Goal: Task Accomplishment & Management: Manage account settings

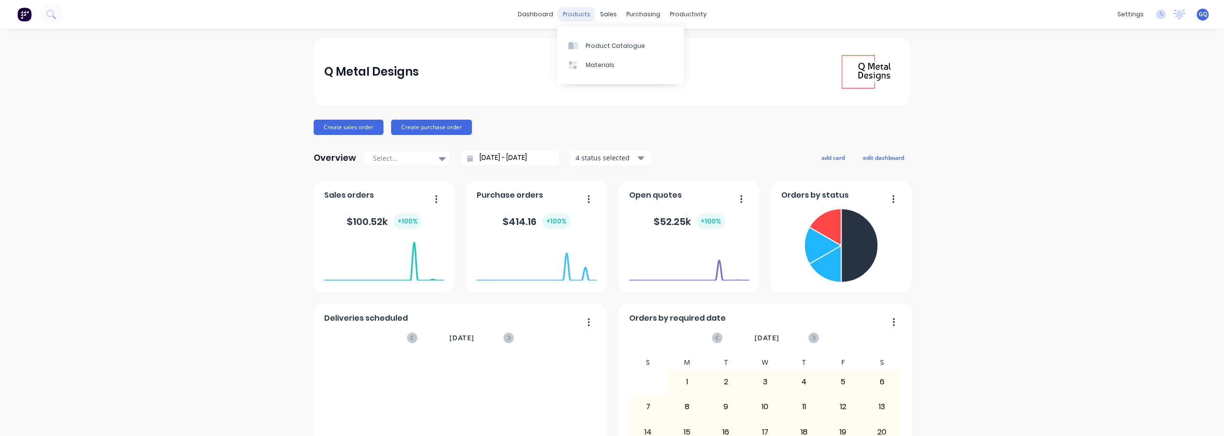
click at [580, 15] on div "products" at bounding box center [576, 14] width 37 height 14
click at [593, 63] on div "Materials" at bounding box center [600, 65] width 29 height 9
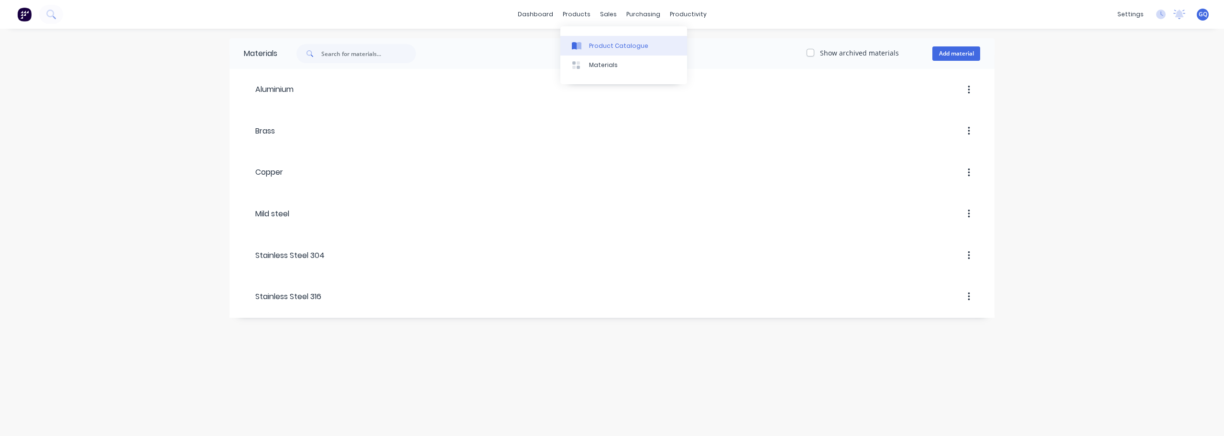
click at [594, 44] on div "Product Catalogue" at bounding box center [618, 46] width 59 height 9
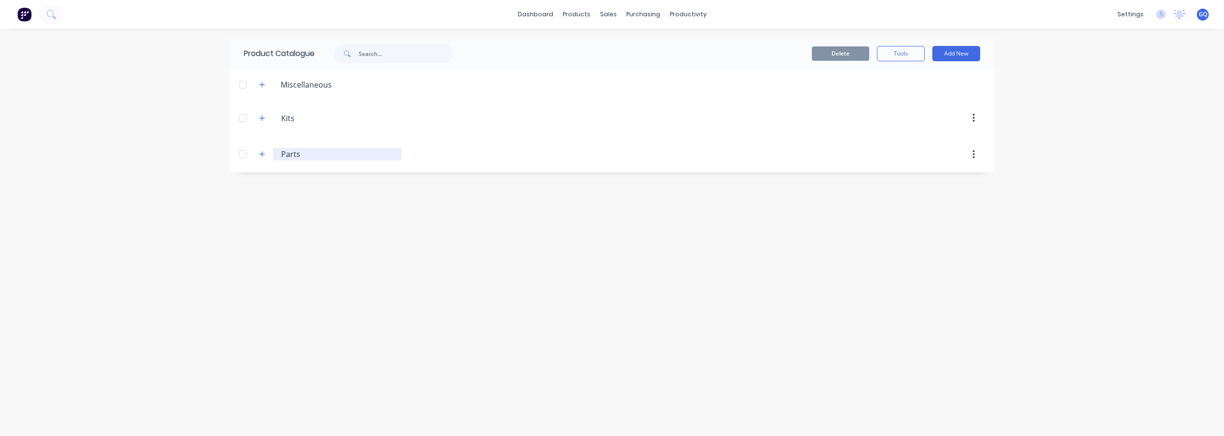
click at [307, 151] on input "Parts" at bounding box center [337, 153] width 113 height 11
click at [263, 154] on icon "button" at bounding box center [262, 154] width 5 height 5
click at [263, 154] on icon "button" at bounding box center [262, 154] width 5 height 0
click at [635, 72] on link "Customers" at bounding box center [658, 64] width 127 height 19
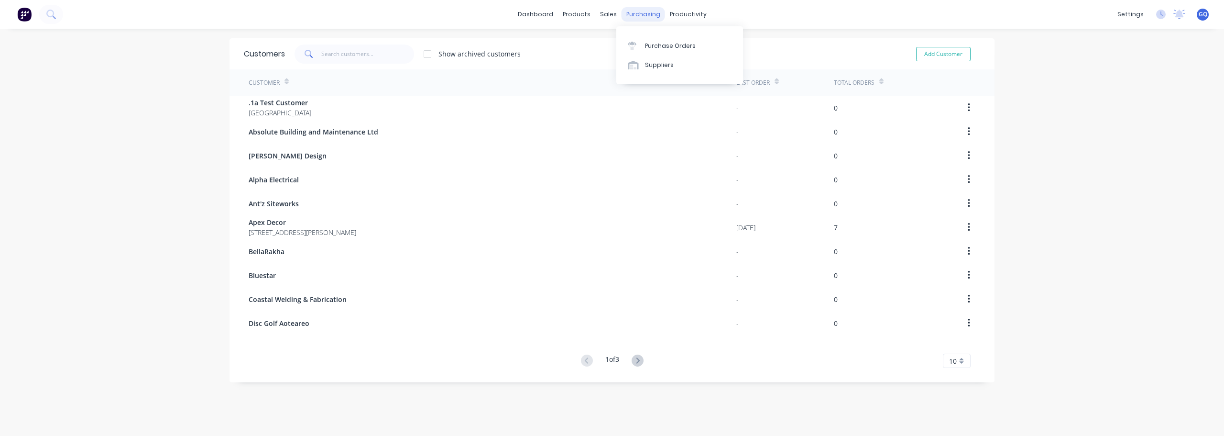
click at [626, 18] on div "purchasing" at bounding box center [644, 14] width 44 height 14
click at [692, 48] on div "Workflow" at bounding box center [701, 46] width 29 height 9
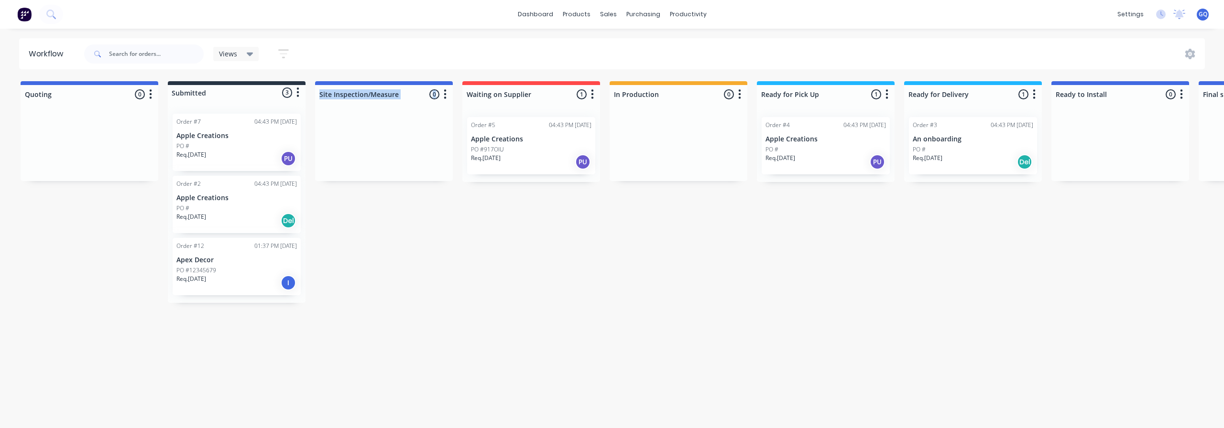
drag, startPoint x: 402, startPoint y: 84, endPoint x: 328, endPoint y: 123, distance: 83.9
click at [328, 123] on div "Site Inspection/Measure 0 Status colour #4169E1 hex #4169E1 Save Cancel Notific…" at bounding box center [384, 131] width 138 height 100
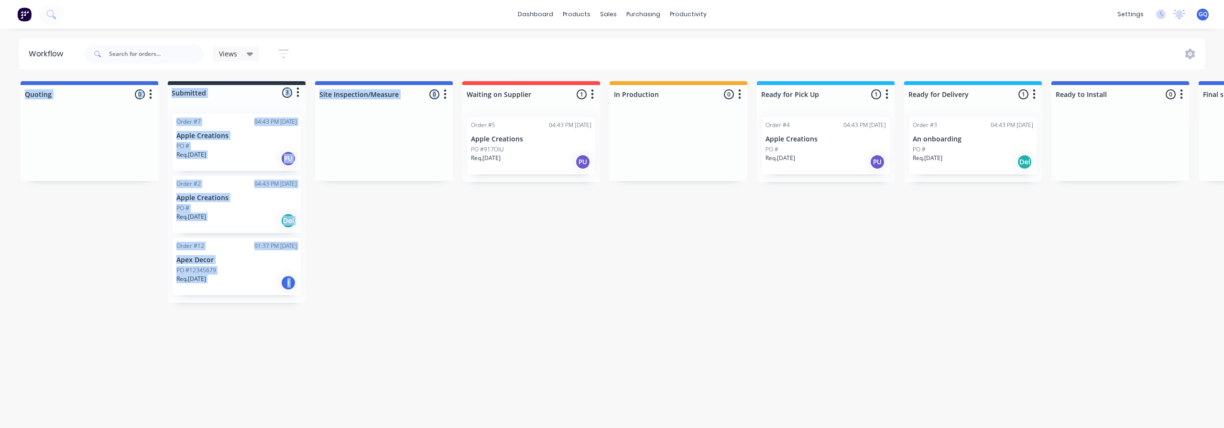
drag, startPoint x: 405, startPoint y: 81, endPoint x: 414, endPoint y: 123, distance: 43.1
click at [414, 123] on div "Workflow Views Save new view None (Default) edit Show/Hide statuses Show line i…" at bounding box center [612, 223] width 1224 height 371
click at [423, 102] on div at bounding box center [384, 94] width 138 height 19
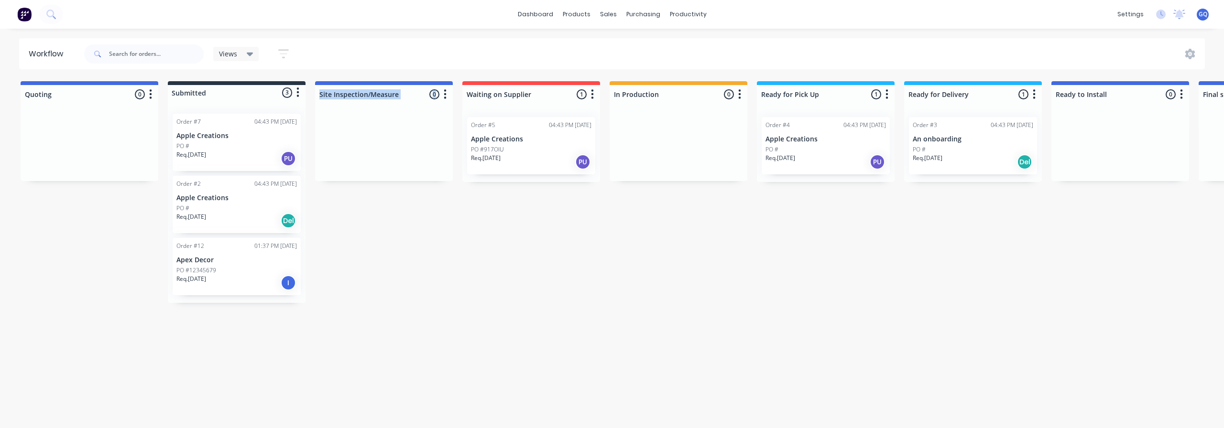
drag, startPoint x: 420, startPoint y: 86, endPoint x: 413, endPoint y: 142, distance: 56.4
click at [413, 142] on div "Site Inspection/Measure 0 Status colour #4169E1 hex #4169E1 Save Cancel Notific…" at bounding box center [384, 131] width 138 height 100
click at [413, 142] on div at bounding box center [384, 146] width 138 height 72
drag, startPoint x: 414, startPoint y: 137, endPoint x: 390, endPoint y: 172, distance: 41.9
click at [390, 172] on div at bounding box center [384, 146] width 138 height 72
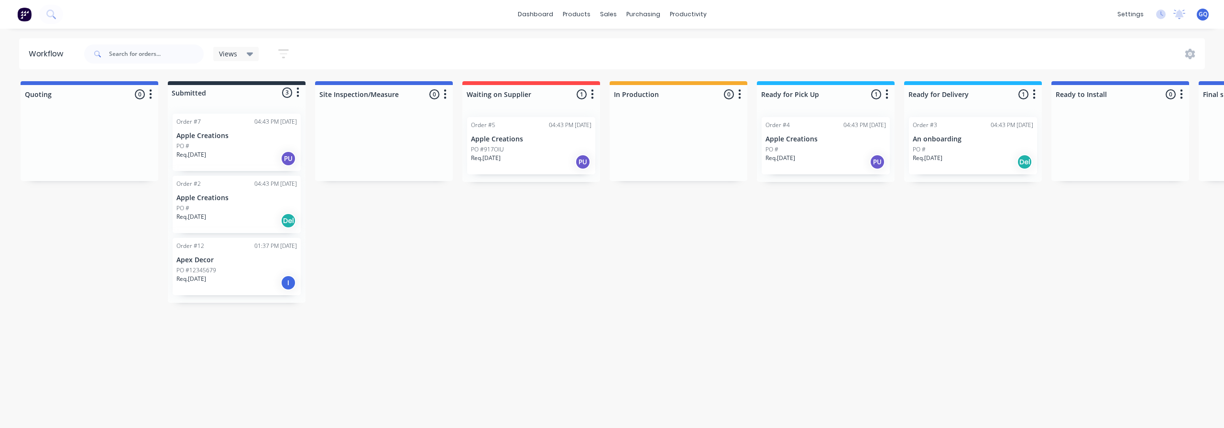
drag, startPoint x: 719, startPoint y: 292, endPoint x: 669, endPoint y: 273, distance: 53.5
click at [719, 292] on div "Quoting 0 Status colour #4169E1 hex #4169E1 Save Cancel Notifications Email SMS…" at bounding box center [790, 192] width 1595 height 222
click at [447, 95] on button "button" at bounding box center [444, 94] width 11 height 11
click at [407, 270] on div "Quoting 0 Status colour #4169E1 hex #4169E1 Save Cancel Notifications Email SMS…" at bounding box center [790, 192] width 1595 height 222
drag, startPoint x: 408, startPoint y: 84, endPoint x: 406, endPoint y: 139, distance: 55.0
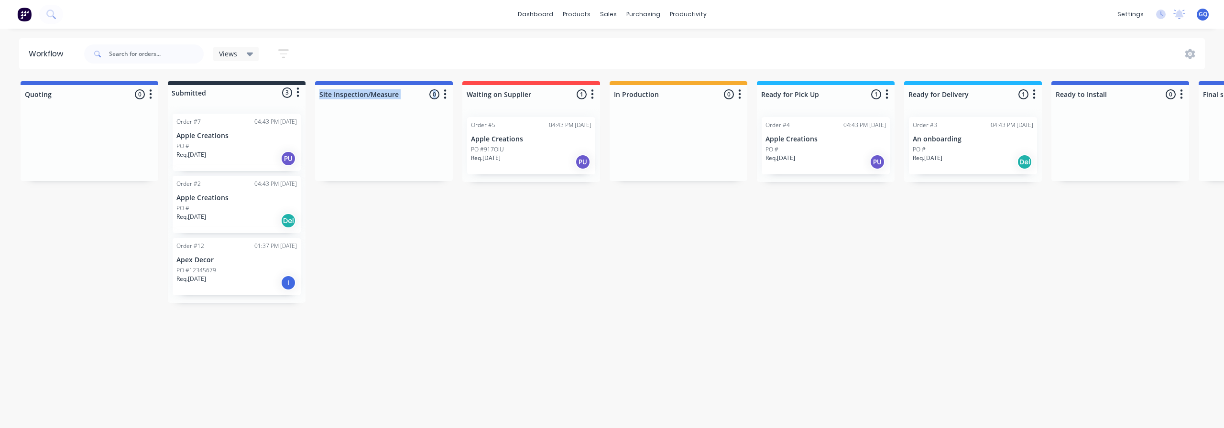
click at [406, 139] on div "Site Inspection/Measure 0 Status colour #4169E1 hex #4169E1 Save Cancel Notific…" at bounding box center [384, 131] width 138 height 100
drag, startPoint x: 268, startPoint y: 84, endPoint x: 266, endPoint y: 99, distance: 15.5
click at [266, 99] on div "Submitted 3 Status colour #273444 hex #273444 Save Cancel Summaries Total order…" at bounding box center [237, 90] width 138 height 19
click at [264, 97] on div "Quoting 0 Status colour #4169E1 hex #4169E1 Save Cancel Notifications Email SMS…" at bounding box center [790, 192] width 1595 height 222
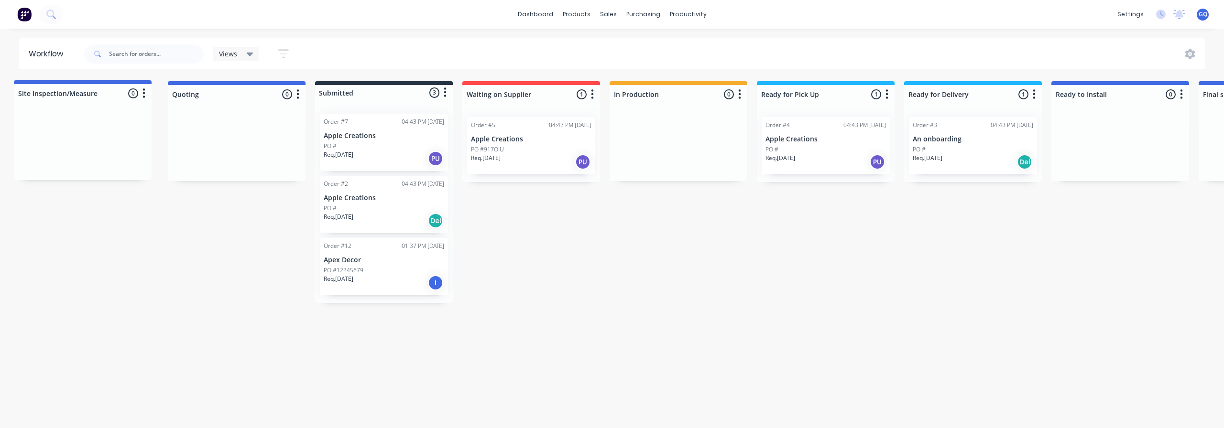
drag, startPoint x: 410, startPoint y: 93, endPoint x: 109, endPoint y: 97, distance: 301.3
click at [109, 97] on div "Quoting 0 Status colour #4169E1 hex #4169E1 Save Cancel Notifications Email SMS…" at bounding box center [790, 192] width 1595 height 222
